Goal: Task Accomplishment & Management: Manage account settings

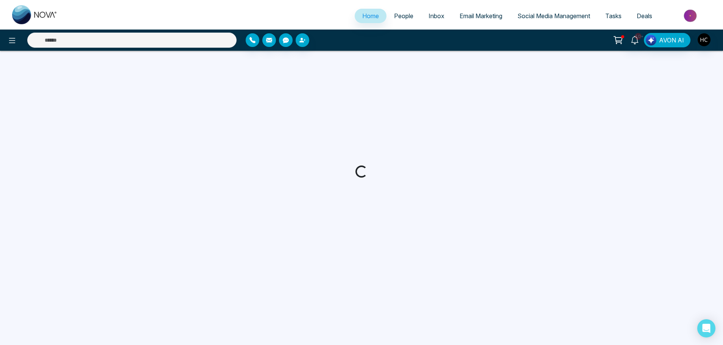
select select "*"
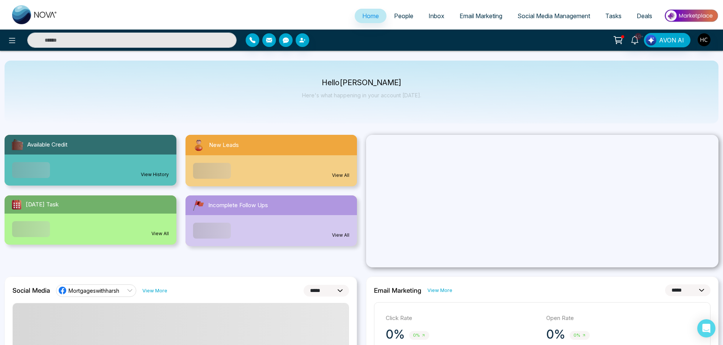
click at [401, 15] on span "People" at bounding box center [403, 16] width 19 height 8
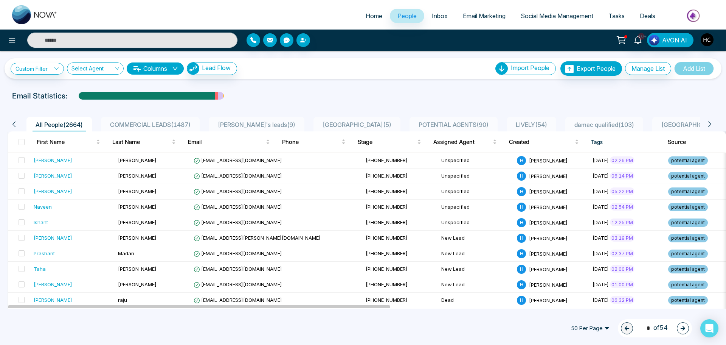
click at [416, 122] on span "POTENTIAL AGENTS ( 90 )" at bounding box center [454, 125] width 76 height 8
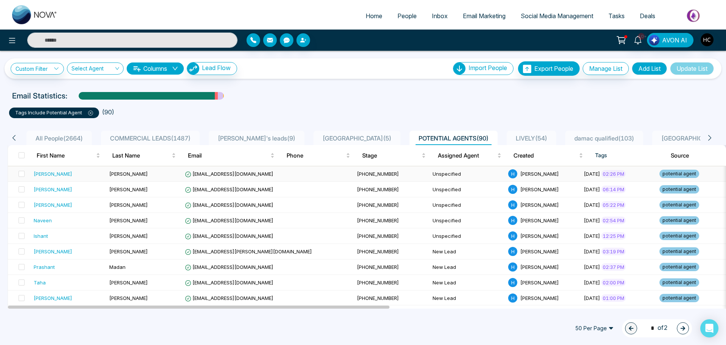
click at [121, 172] on td "[PERSON_NAME]" at bounding box center [144, 174] width 76 height 16
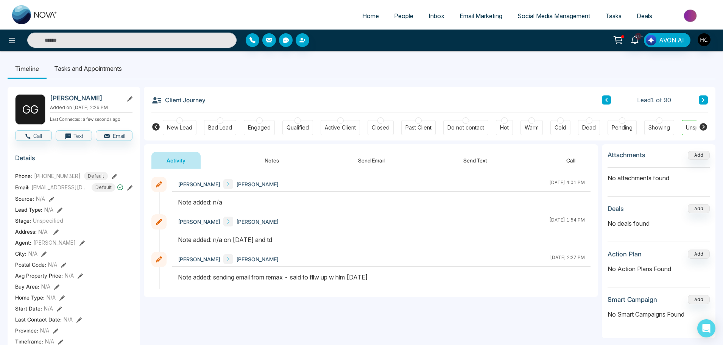
click at [477, 69] on ul "Timeline Tasks and Appointments" at bounding box center [361, 68] width 707 height 20
click at [183, 35] on input "text" at bounding box center [131, 40] width 209 height 15
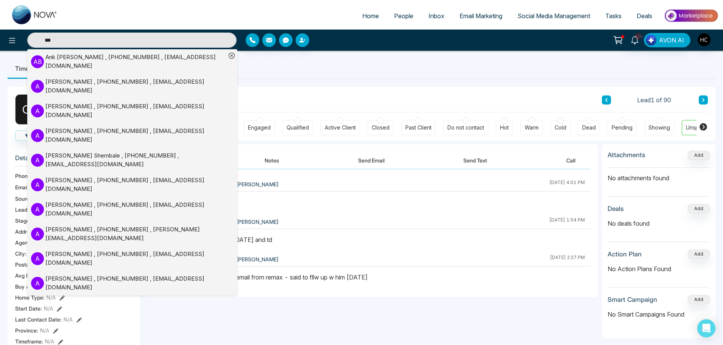
type input "***"
click at [115, 59] on div "[PERSON_NAME] , [PHONE_NUMBER] , [EMAIL_ADDRESS][DOMAIN_NAME]" at bounding box center [135, 61] width 180 height 17
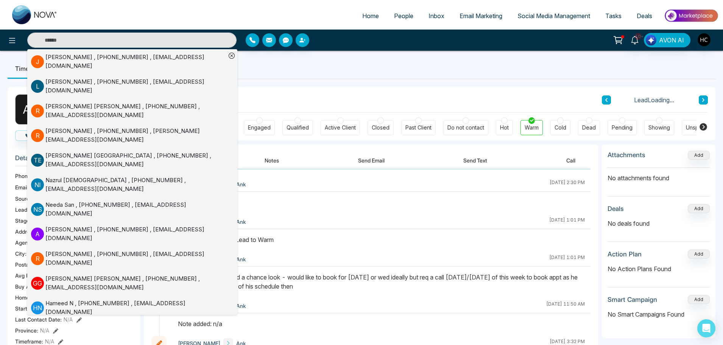
click at [272, 163] on button "Notes" at bounding box center [271, 160] width 45 height 17
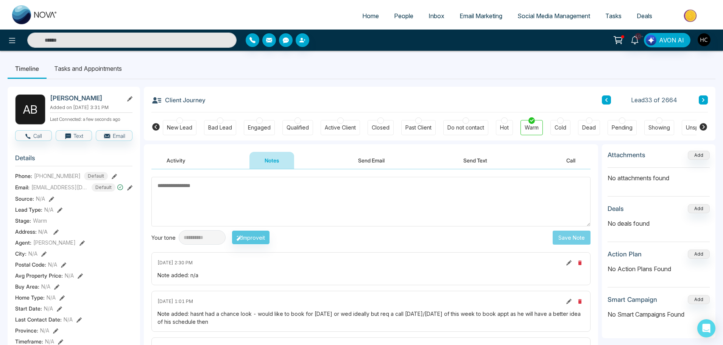
click at [227, 208] on textarea at bounding box center [370, 202] width 439 height 50
click at [208, 194] on textarea at bounding box center [370, 202] width 439 height 50
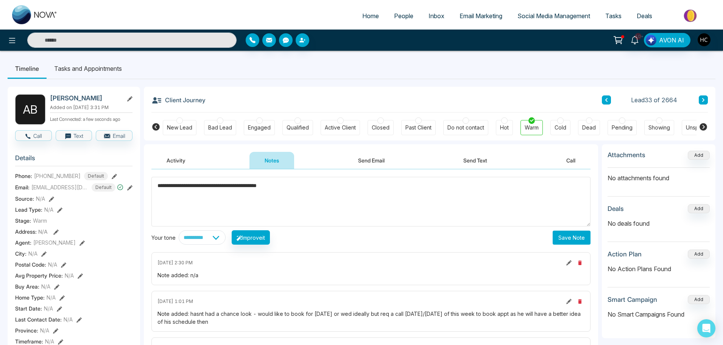
click at [339, 190] on textarea "**********" at bounding box center [370, 202] width 439 height 50
type textarea "**********"
click at [579, 239] on button "Save Note" at bounding box center [571, 237] width 38 height 14
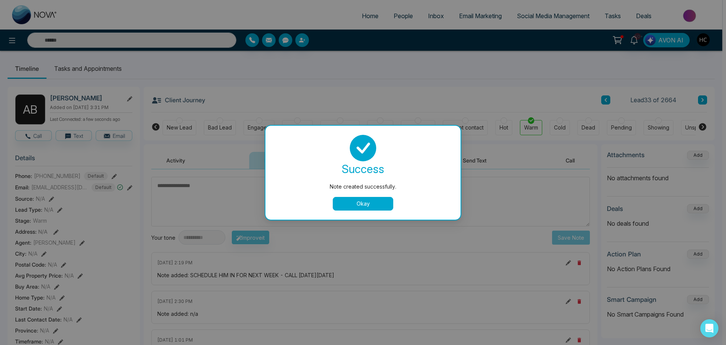
click at [388, 201] on button "Okay" at bounding box center [363, 204] width 61 height 14
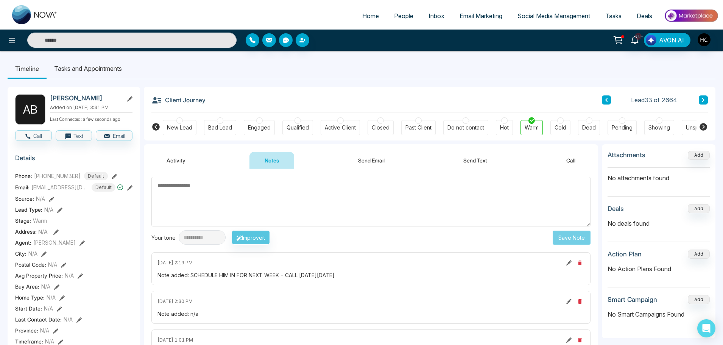
click at [343, 195] on textarea at bounding box center [370, 202] width 439 height 50
click at [395, 18] on span "People" at bounding box center [403, 16] width 19 height 8
